Goal: Navigation & Orientation: Find specific page/section

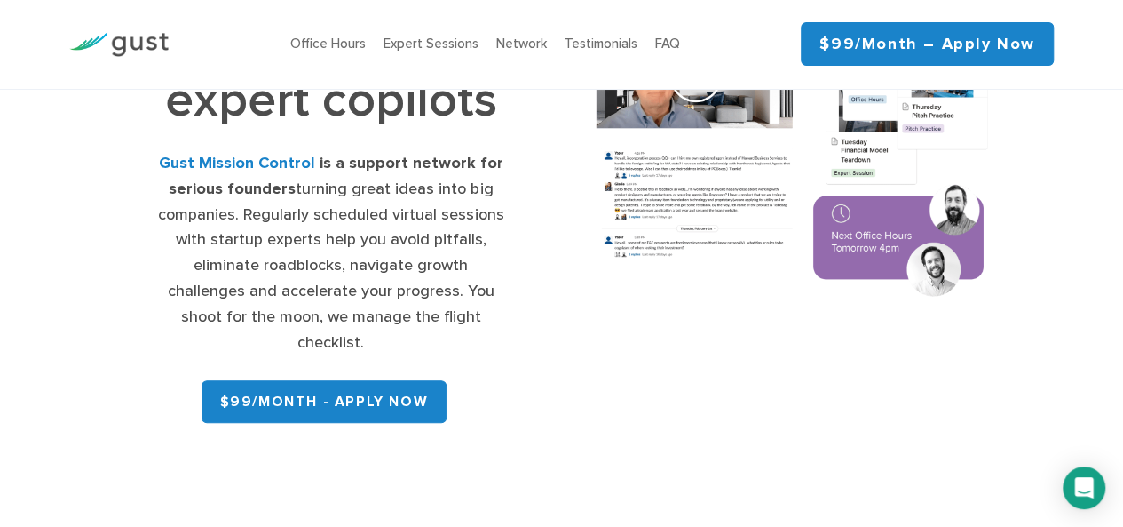
scroll to position [258, 0]
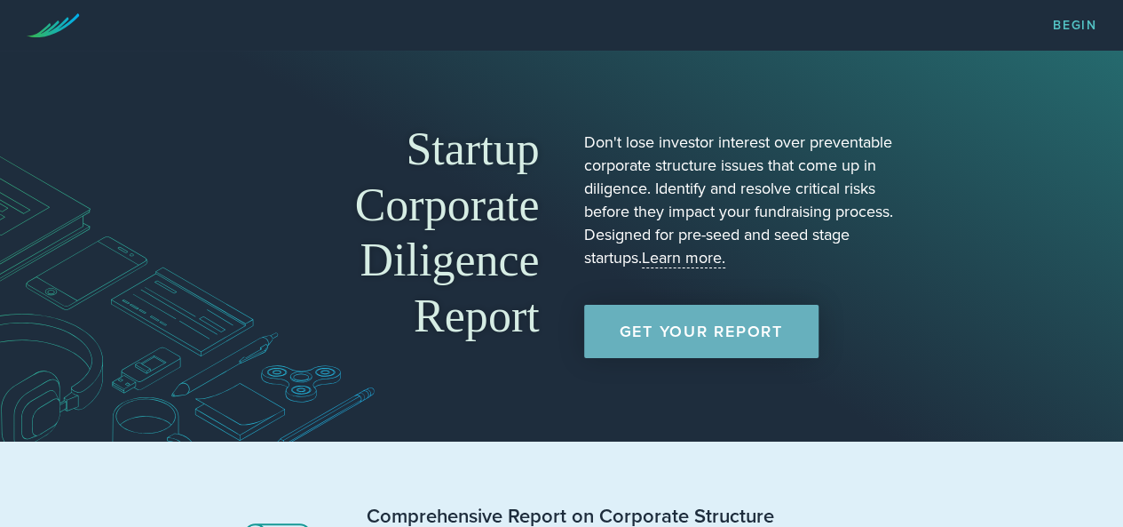
click at [661, 322] on link "Get Your Report" at bounding box center [701, 331] width 234 height 53
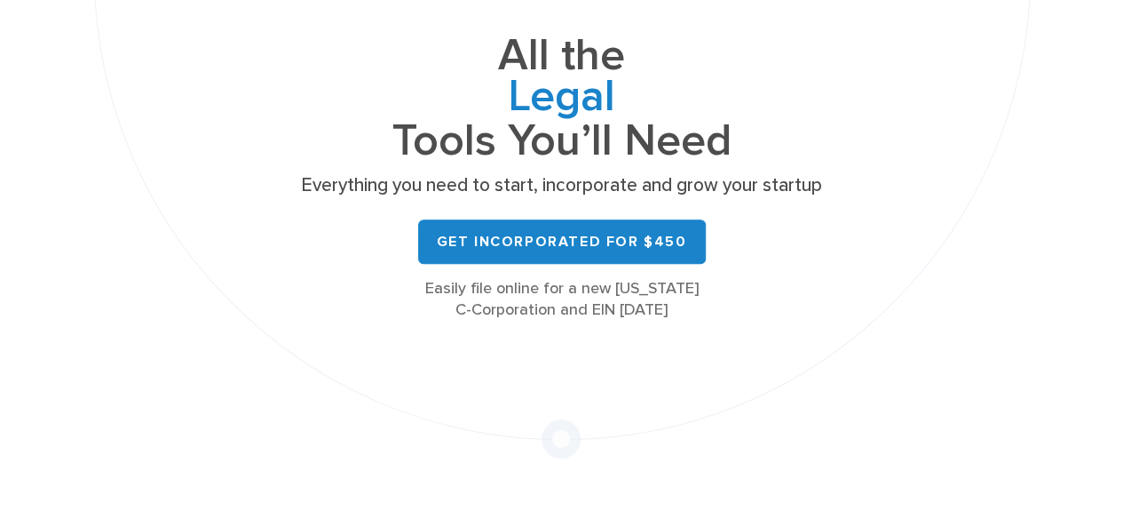
scroll to position [11, 0]
